Goal: Task Accomplishment & Management: Manage account settings

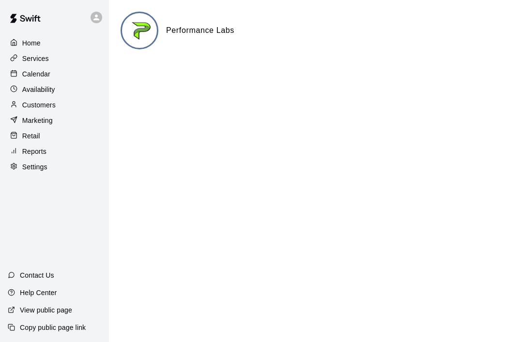
click at [30, 76] on p "Calendar" at bounding box center [36, 74] width 28 height 10
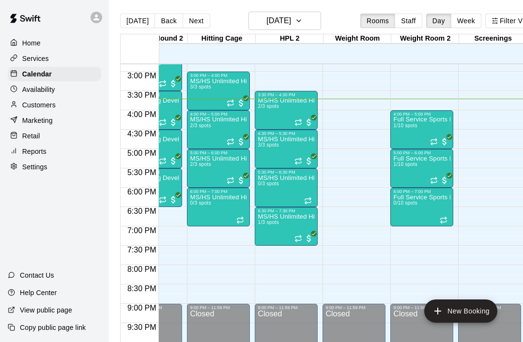
scroll to position [574, 310]
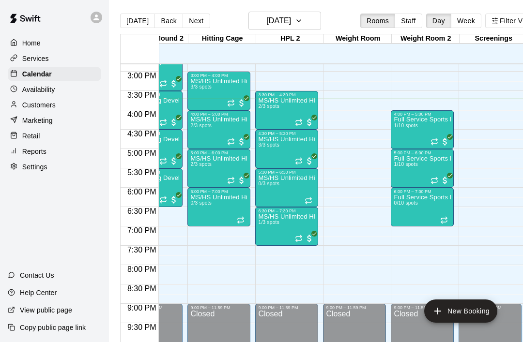
click at [231, 139] on icon "Recurring event" at bounding box center [231, 142] width 8 height 8
click at [241, 174] on img "edit" at bounding box center [237, 171] width 11 height 11
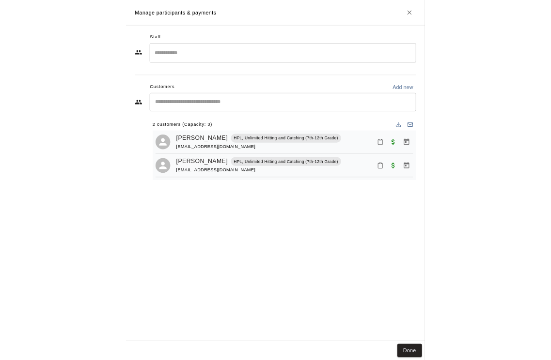
scroll to position [0, 4211]
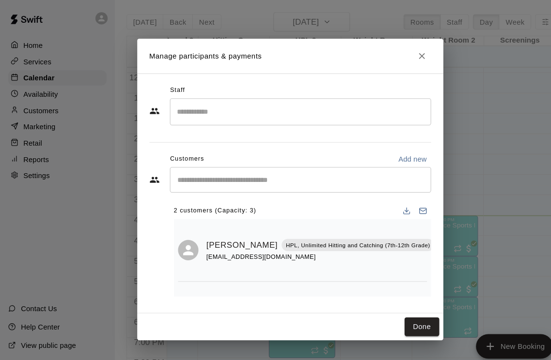
click at [398, 50] on icon "Close" at bounding box center [401, 53] width 6 height 6
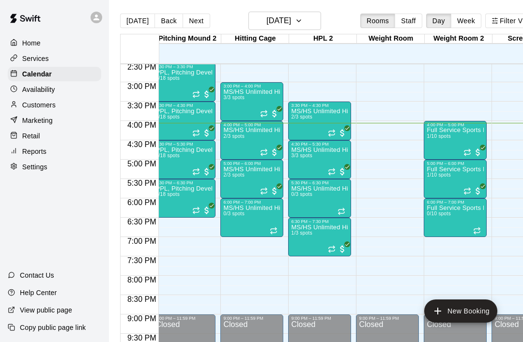
scroll to position [0, 279]
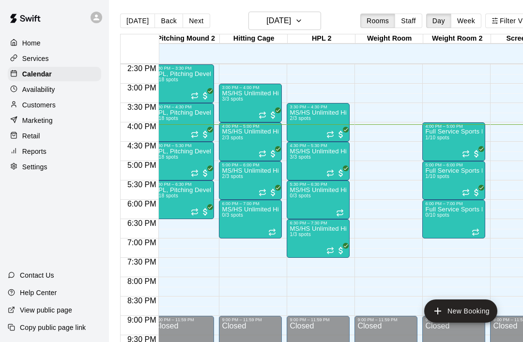
click at [337, 174] on span "All customers have paid" at bounding box center [341, 174] width 10 height 10
click at [349, 202] on img "edit" at bounding box center [346, 201] width 11 height 11
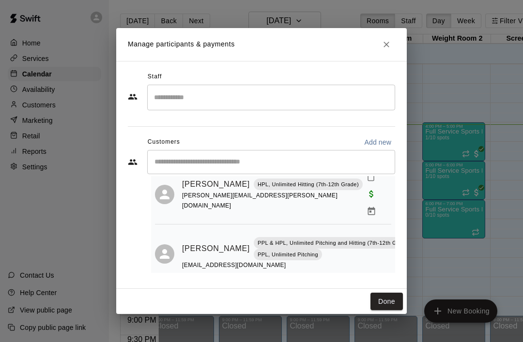
scroll to position [93, 0]
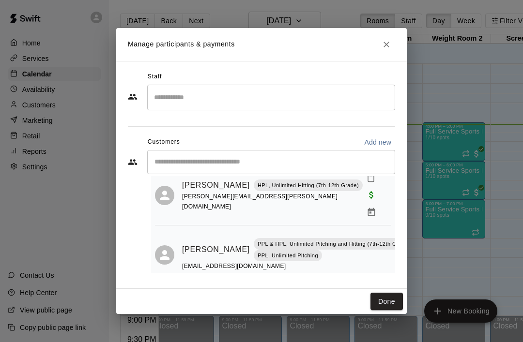
click at [389, 301] on button "Done" at bounding box center [387, 302] width 32 height 18
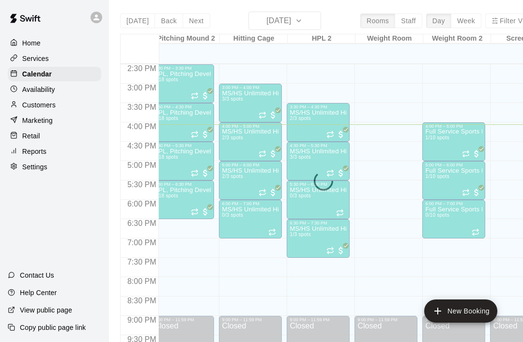
scroll to position [0, 0]
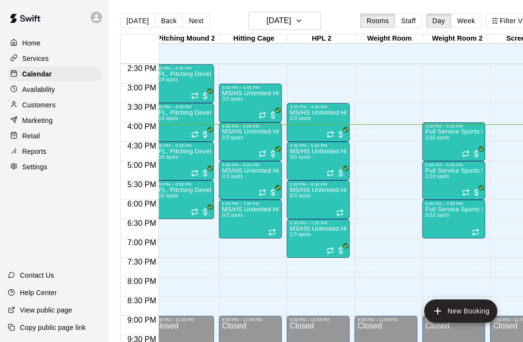
click at [260, 197] on icon "Recurring event" at bounding box center [263, 193] width 8 height 8
click at [266, 220] on img "edit" at bounding box center [268, 222] width 11 height 11
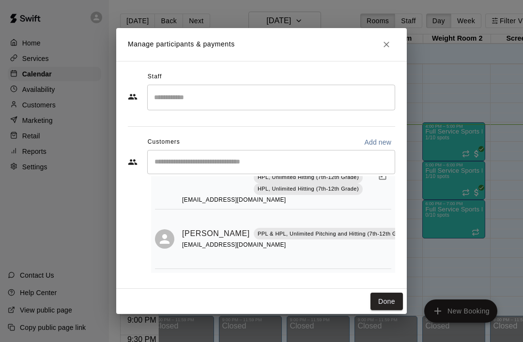
scroll to position [90, 0]
click at [390, 298] on button "Done" at bounding box center [387, 302] width 32 height 18
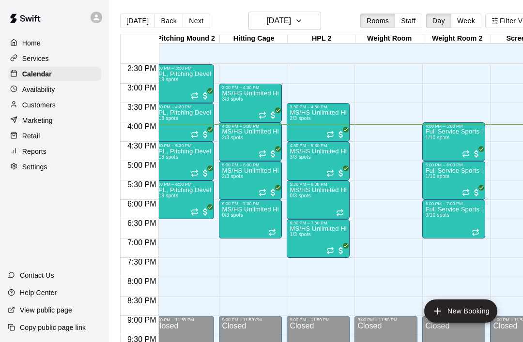
scroll to position [563, 255]
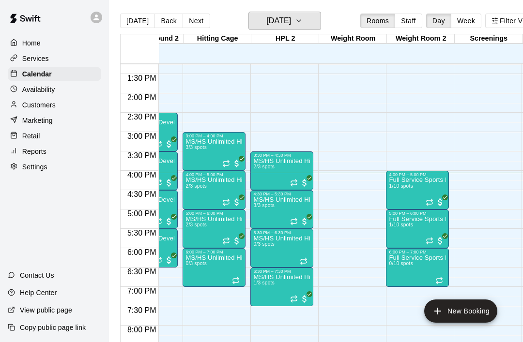
click at [291, 27] on h6 "[DATE]" at bounding box center [278, 21] width 25 height 14
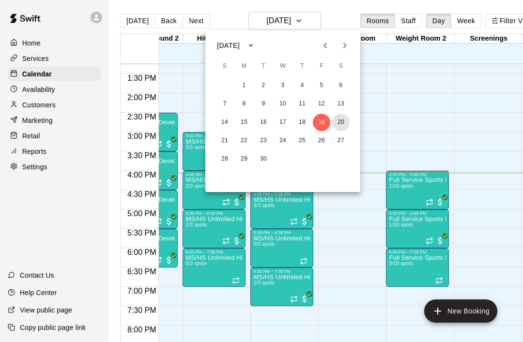
click at [342, 124] on button "20" at bounding box center [340, 122] width 17 height 17
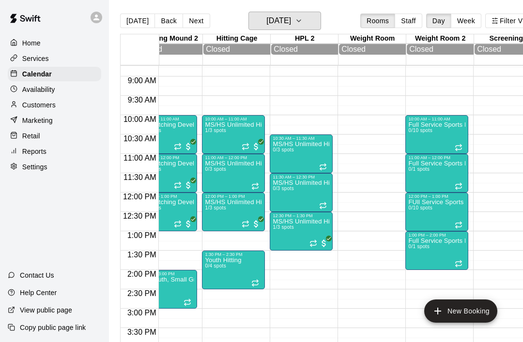
scroll to position [339, 295]
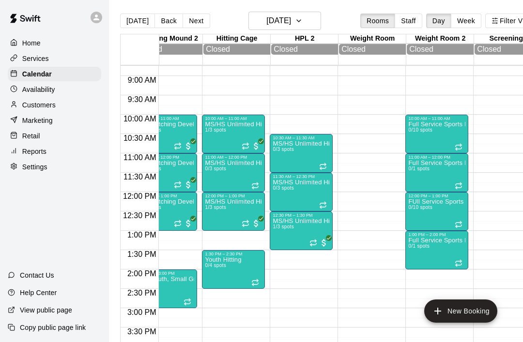
click at [166, 25] on button "Back" at bounding box center [169, 21] width 29 height 15
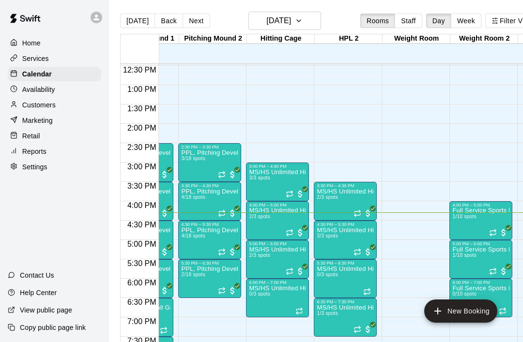
scroll to position [0, 258]
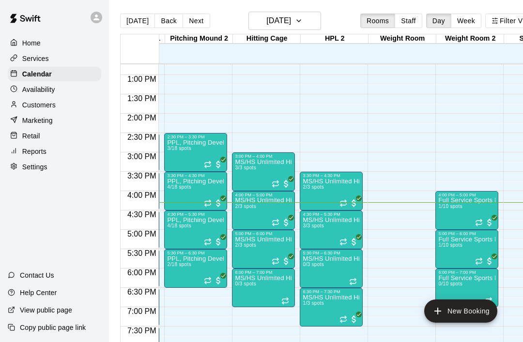
click at [343, 244] on icon "Recurring event" at bounding box center [344, 242] width 8 height 8
click at [349, 276] on img "edit" at bounding box center [349, 271] width 11 height 11
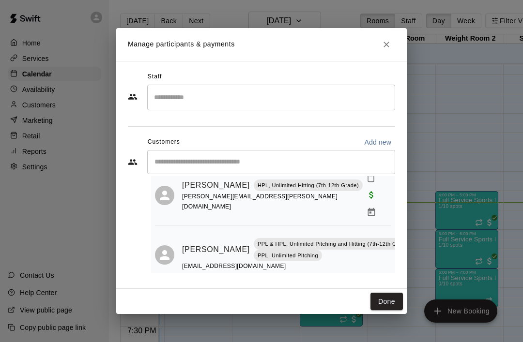
scroll to position [93, 0]
click at [387, 301] on button "Done" at bounding box center [387, 302] width 32 height 18
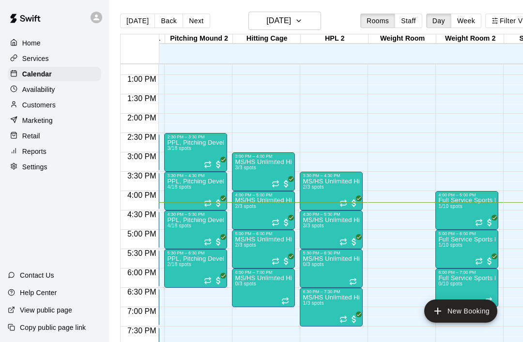
click at [282, 219] on span "All customers have paid" at bounding box center [286, 223] width 10 height 10
click at [296, 250] on img "edit" at bounding box center [291, 251] width 11 height 11
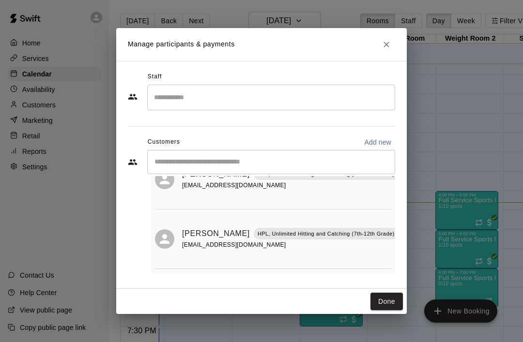
scroll to position [49, 0]
click at [390, 308] on button "Done" at bounding box center [387, 302] width 32 height 18
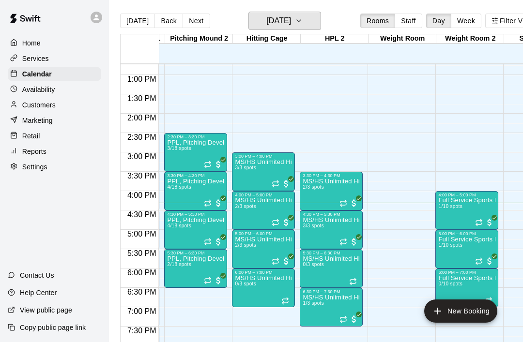
click at [291, 20] on h6 "[DATE]" at bounding box center [278, 21] width 25 height 14
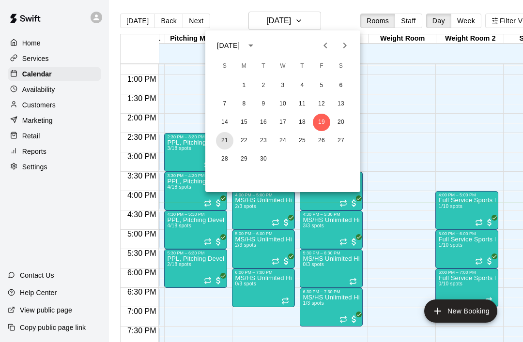
click at [228, 147] on button "21" at bounding box center [224, 140] width 17 height 17
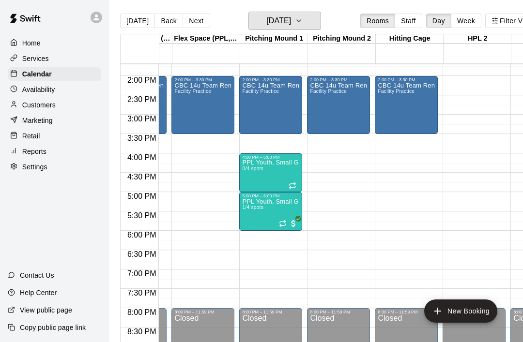
scroll to position [0, 122]
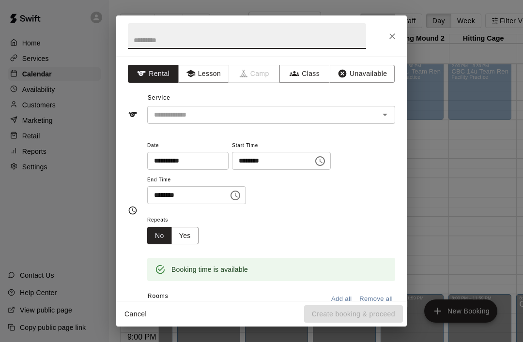
click at [266, 37] on input "text" at bounding box center [247, 36] width 238 height 26
type input "**********"
click at [288, 115] on input "text" at bounding box center [257, 115] width 214 height 12
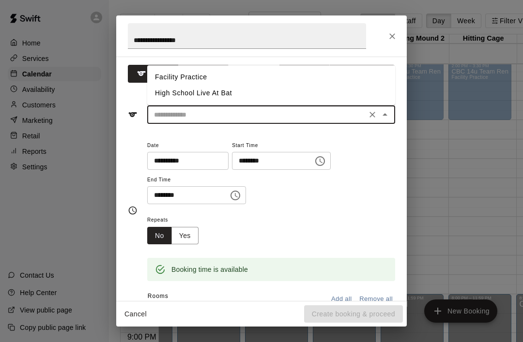
click at [227, 75] on li "Facility Practice" at bounding box center [271, 77] width 248 height 16
type input "**********"
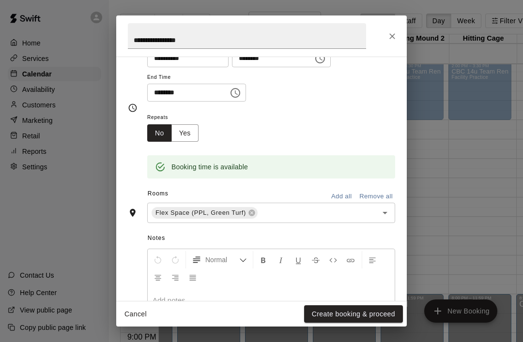
scroll to position [113, 0]
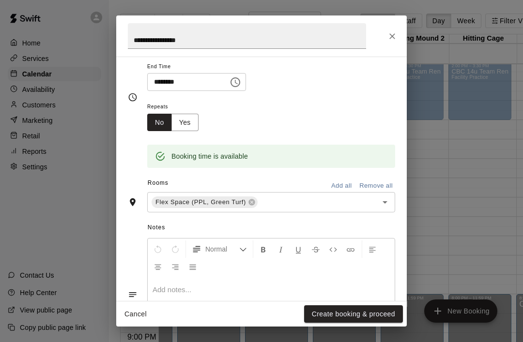
click at [387, 206] on icon "Open" at bounding box center [385, 203] width 12 height 12
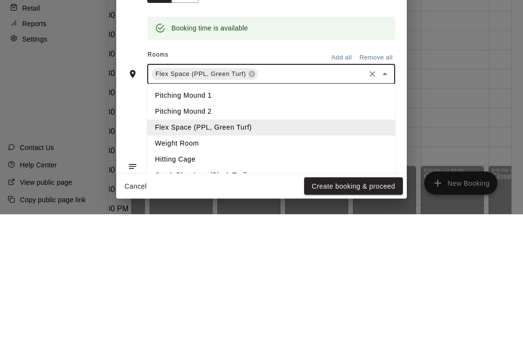
click at [231, 216] on li "Pitching Mound 1" at bounding box center [271, 224] width 248 height 16
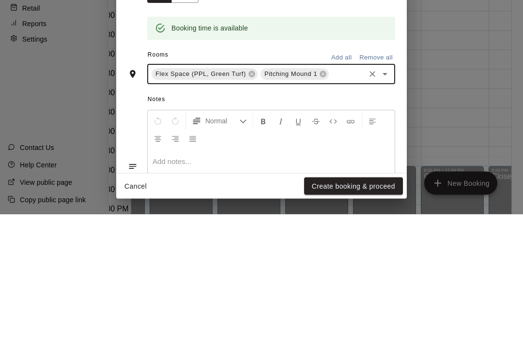
click at [390, 197] on icon "Open" at bounding box center [385, 203] width 12 height 12
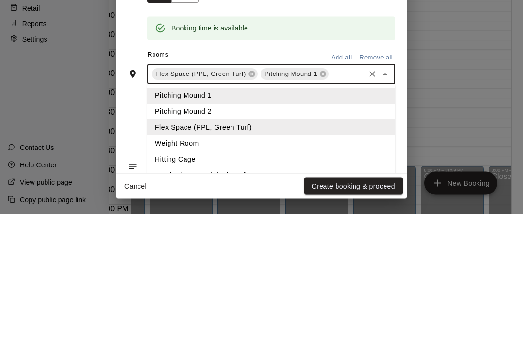
click at [257, 232] on li "Pitching Mound 2" at bounding box center [271, 240] width 248 height 16
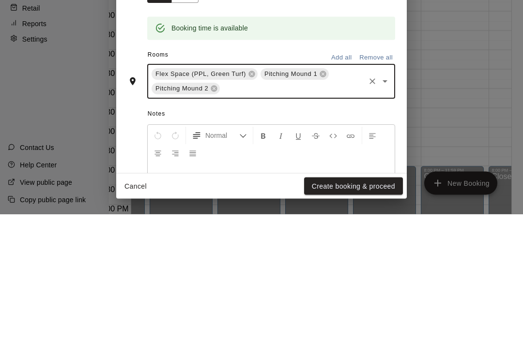
click at [385, 204] on icon "Open" at bounding box center [385, 210] width 12 height 12
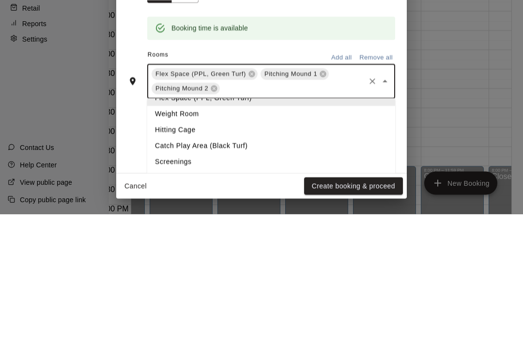
scroll to position [45, 0]
click at [211, 249] on li "Hitting Cage" at bounding box center [271, 257] width 248 height 16
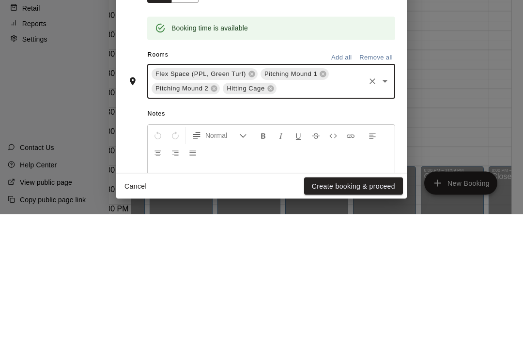
click at [386, 204] on icon "Open" at bounding box center [385, 210] width 12 height 12
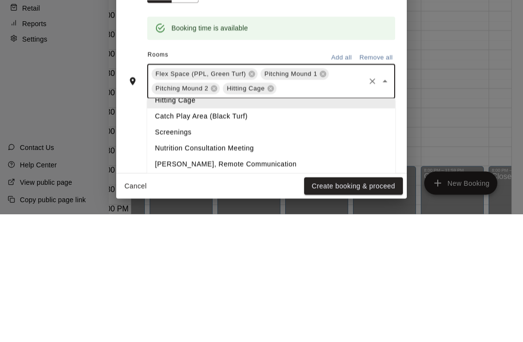
scroll to position [73, 0]
click at [243, 237] on li "Catch Play Area (Black Turf)" at bounding box center [271, 245] width 248 height 16
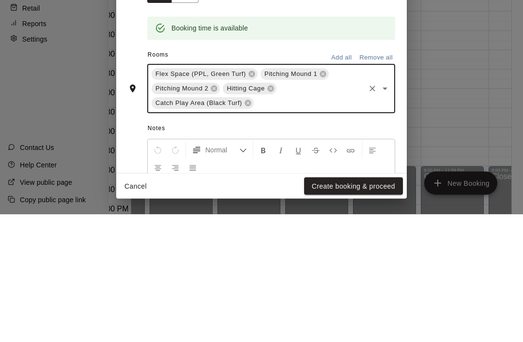
scroll to position [46, 28]
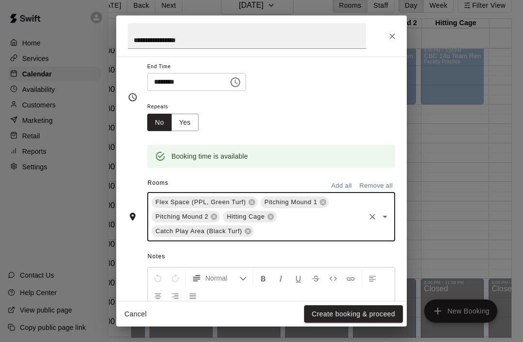
click at [387, 217] on icon "Open" at bounding box center [385, 217] width 12 height 12
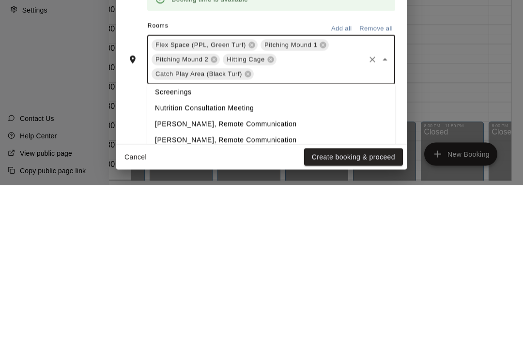
scroll to position [98, 0]
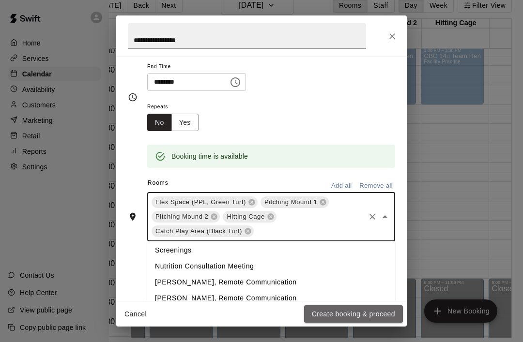
click at [361, 312] on button "Create booking & proceed" at bounding box center [353, 315] width 99 height 18
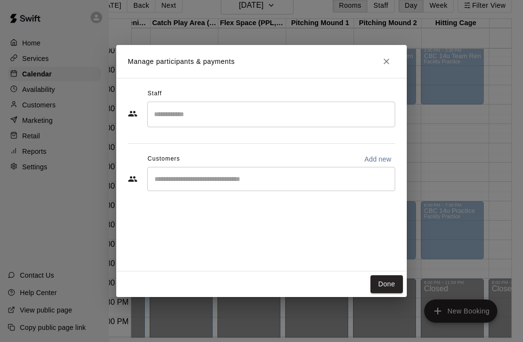
click at [389, 284] on button "Done" at bounding box center [387, 285] width 32 height 18
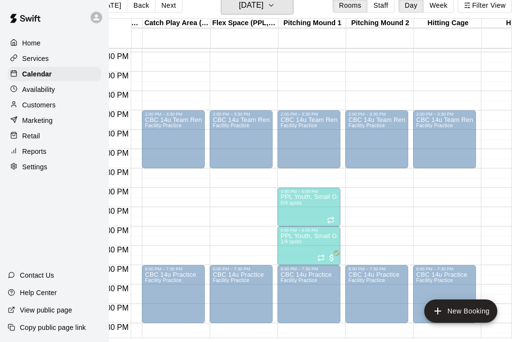
scroll to position [479, 57]
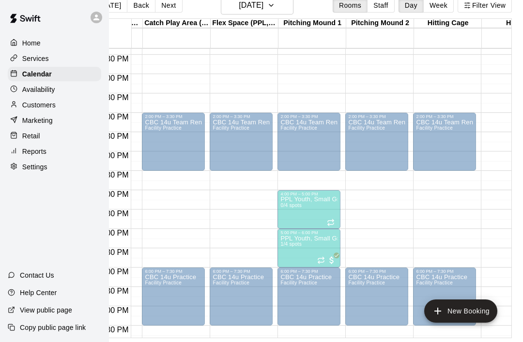
click at [389, 121] on div "CBC 14u Team Rental Facility Practice" at bounding box center [376, 290] width 57 height 342
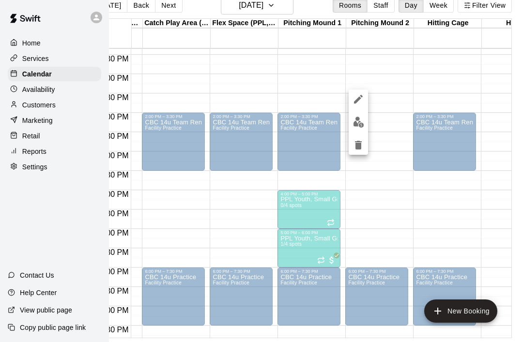
click at [360, 152] on button "delete" at bounding box center [358, 145] width 19 height 19
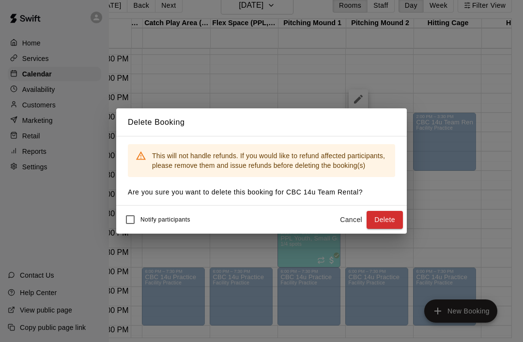
click at [391, 221] on button "Delete" at bounding box center [385, 220] width 36 height 18
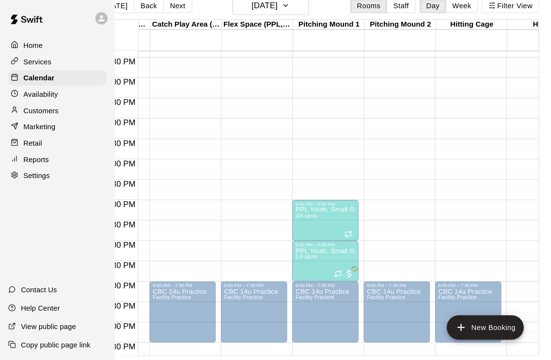
scroll to position [0, 0]
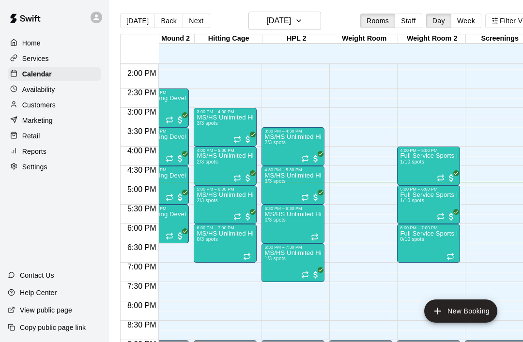
click at [288, 185] on div "MS/HS Unlimited Hitting 3/3 spots" at bounding box center [292, 343] width 57 height 342
click at [276, 210] on img "edit" at bounding box center [274, 206] width 11 height 11
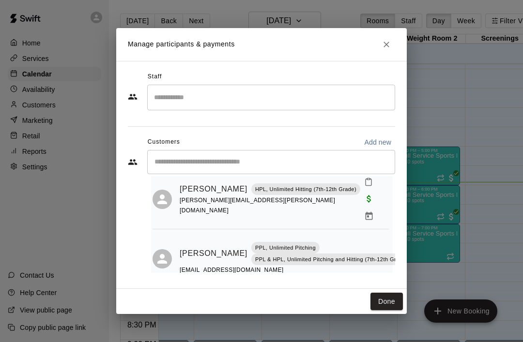
scroll to position [89, 3]
click at [391, 45] on icon "Close" at bounding box center [387, 45] width 10 height 10
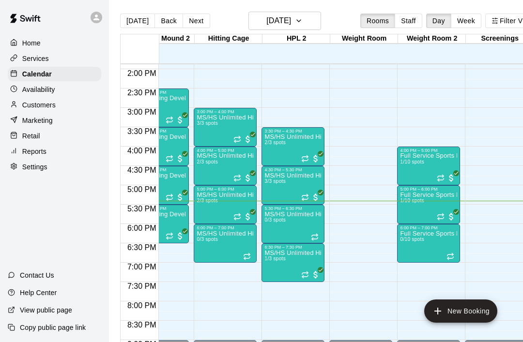
click at [193, 26] on button "Next" at bounding box center [196, 21] width 27 height 15
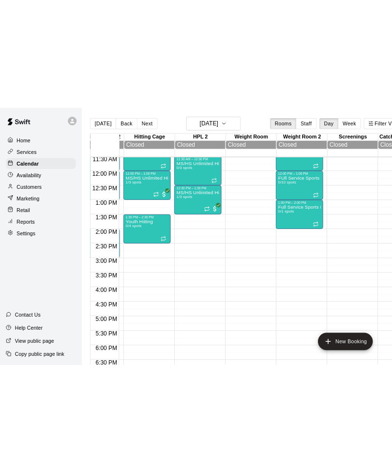
scroll to position [446, 333]
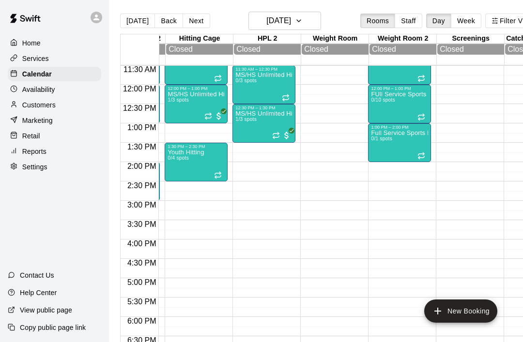
click at [279, 136] on icon "Recurring event" at bounding box center [276, 136] width 8 height 8
click at [284, 169] on img "edit" at bounding box center [282, 165] width 11 height 11
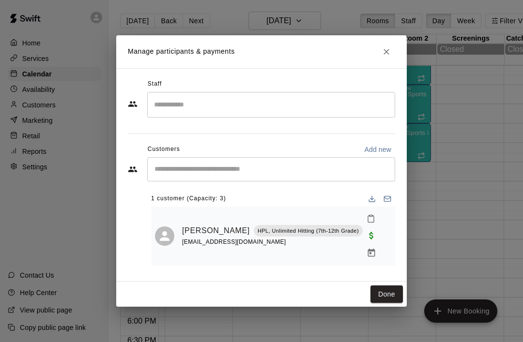
click at [388, 286] on button "Done" at bounding box center [387, 295] width 32 height 18
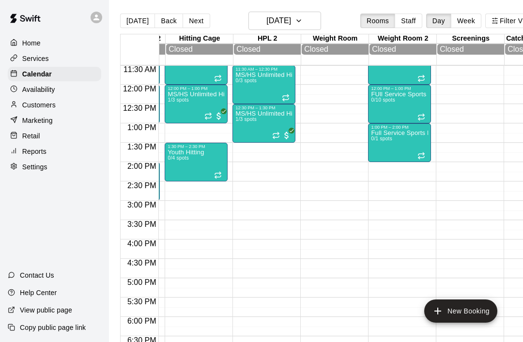
click at [211, 120] on icon "Recurring event" at bounding box center [208, 116] width 8 height 8
click at [218, 147] on img "edit" at bounding box center [214, 146] width 11 height 11
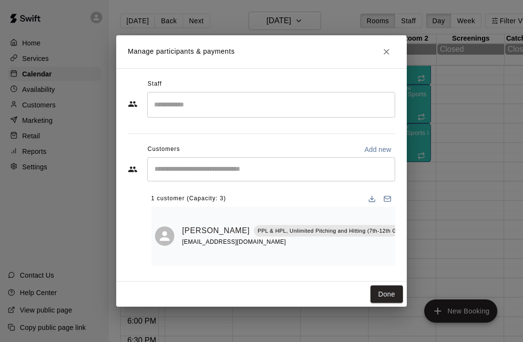
click at [391, 292] on button "Done" at bounding box center [387, 295] width 32 height 18
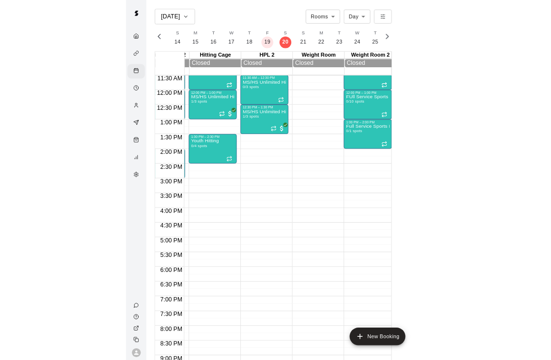
scroll to position [0, 4211]
